Goal: Find specific page/section: Find specific page/section

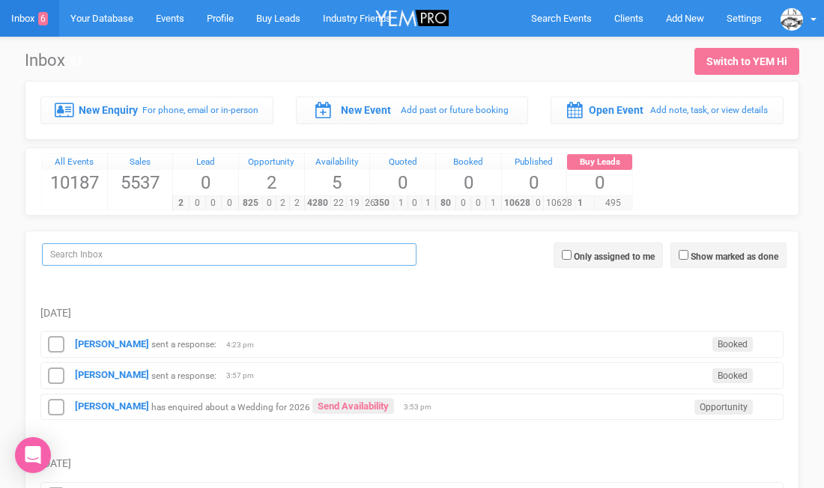
click at [100, 257] on input "search" at bounding box center [229, 254] width 375 height 22
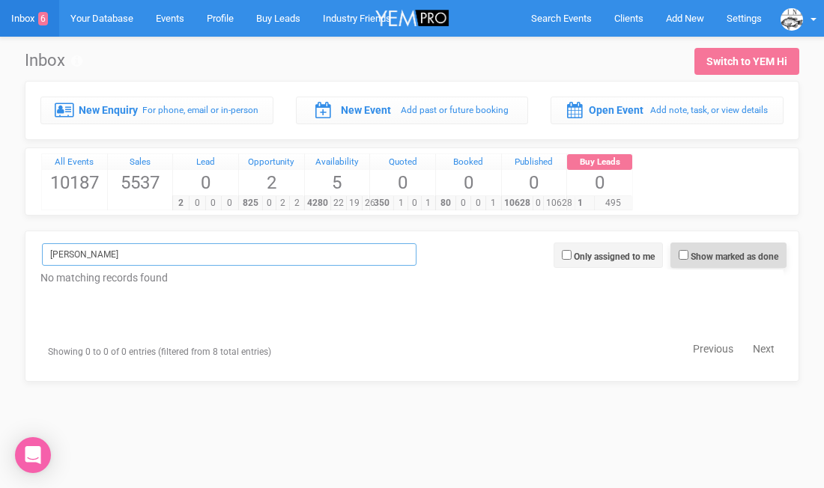
type input "[PERSON_NAME]"
click at [687, 255] on span "Show marked as done" at bounding box center [728, 255] width 116 height 25
checkbox input "true"
click at [133, 258] on input "[PERSON_NAME]" at bounding box center [229, 254] width 375 height 22
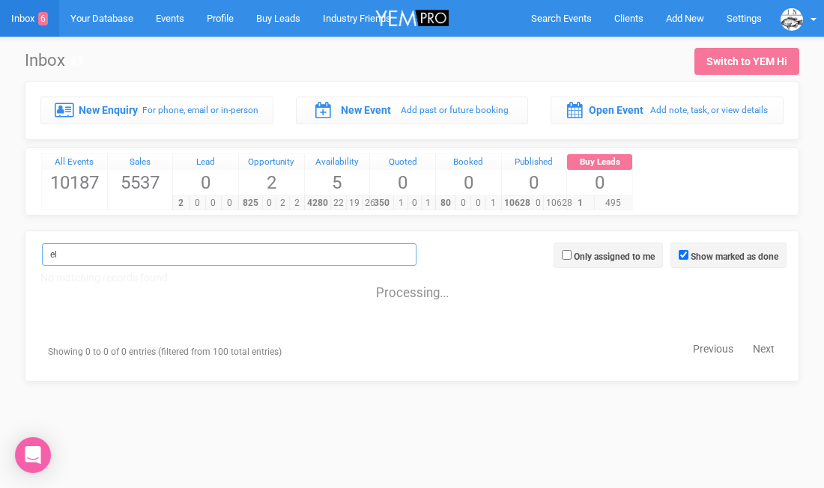
type input "e"
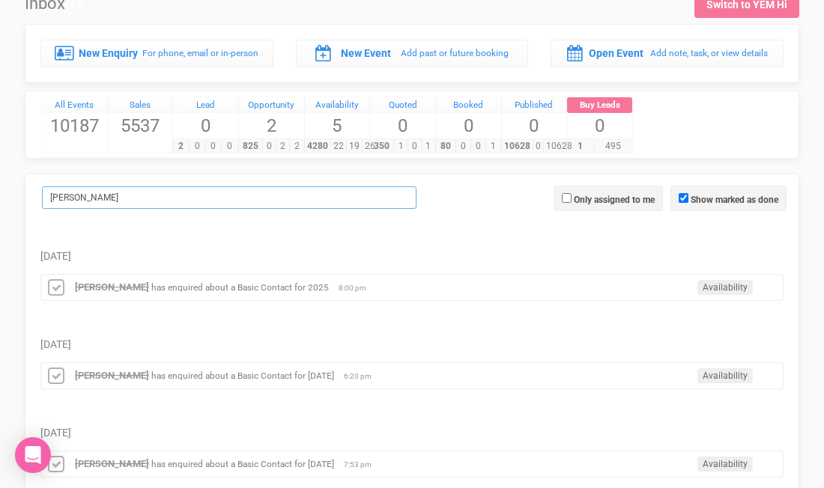
scroll to position [58, 0]
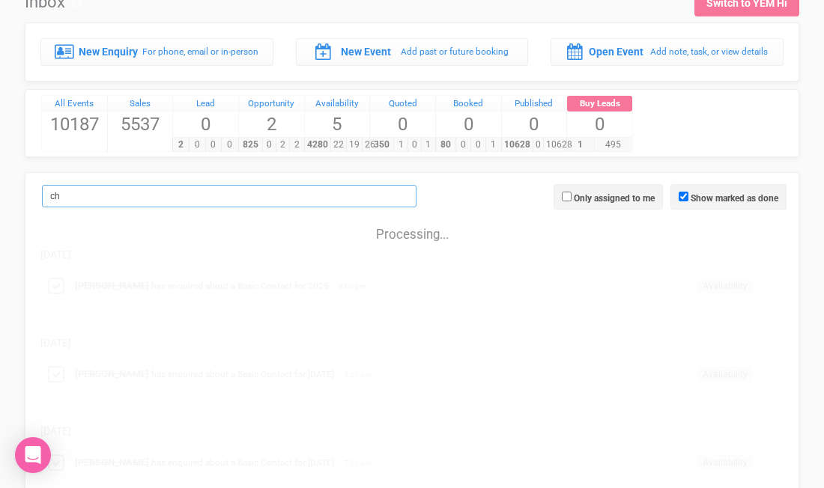
type input "c"
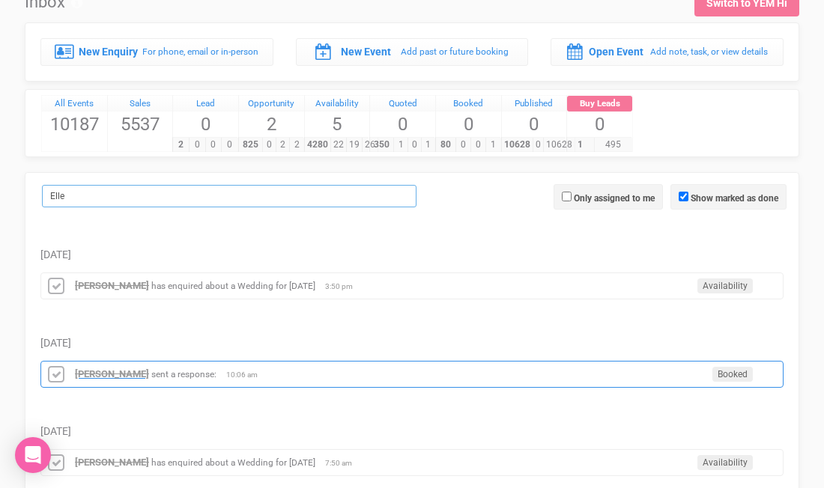
type input "Elle"
